Goal: Browse casually: Explore the website without a specific task or goal

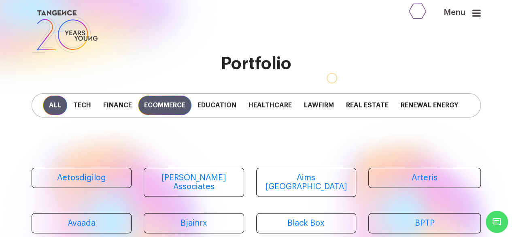
click at [158, 103] on span "Ecommerce" at bounding box center [164, 105] width 53 height 19
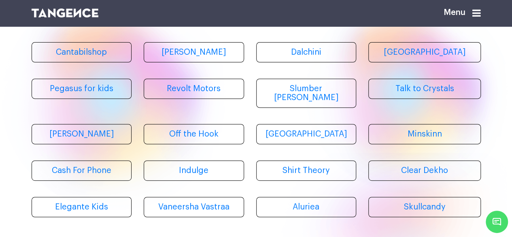
scroll to position [129, 0]
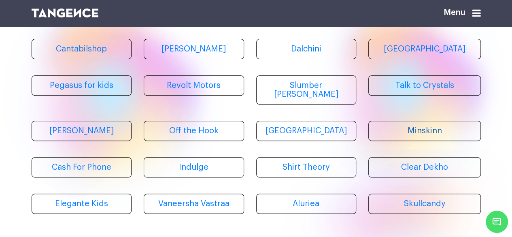
click at [429, 127] on link "Minskinn" at bounding box center [425, 131] width 113 height 20
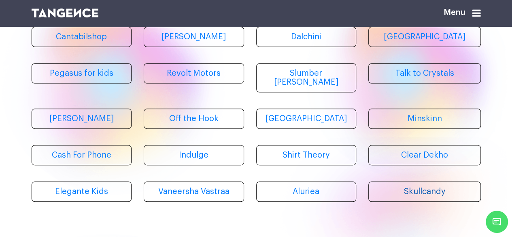
click at [407, 185] on link "Skullcandy" at bounding box center [425, 191] width 113 height 20
click at [420, 115] on link "Minskinn" at bounding box center [425, 119] width 113 height 20
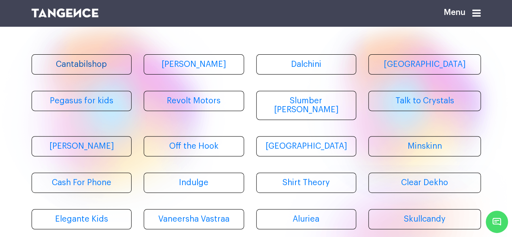
click at [92, 74] on link "Cantabilshop" at bounding box center [82, 64] width 100 height 20
click at [200, 68] on link "[PERSON_NAME]" at bounding box center [194, 64] width 100 height 20
click at [309, 213] on link "Aluriea" at bounding box center [306, 219] width 100 height 20
click at [399, 215] on link "Skullcandy" at bounding box center [425, 219] width 113 height 20
